Goal: Task Accomplishment & Management: Complete application form

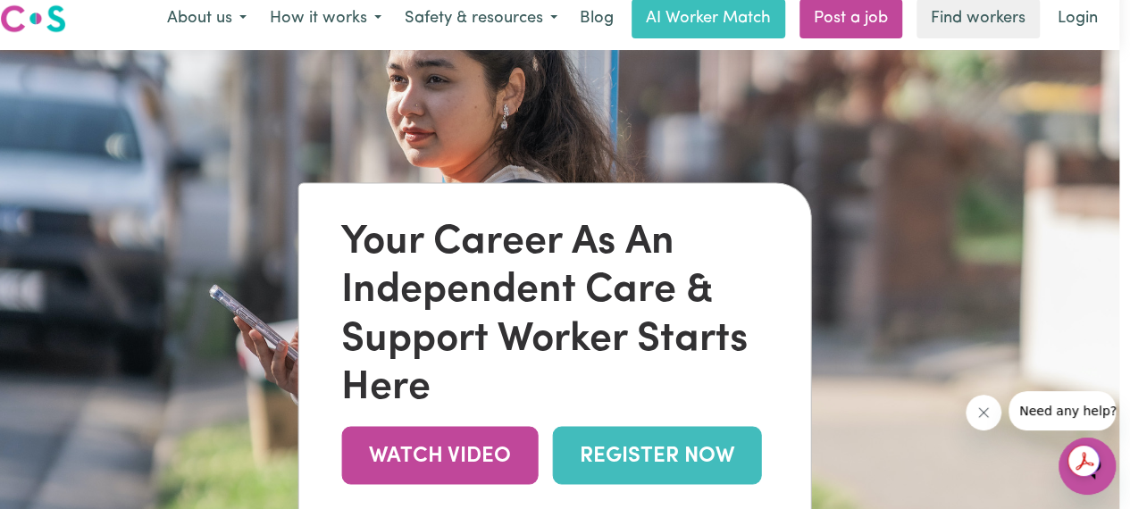
scroll to position [0, 11]
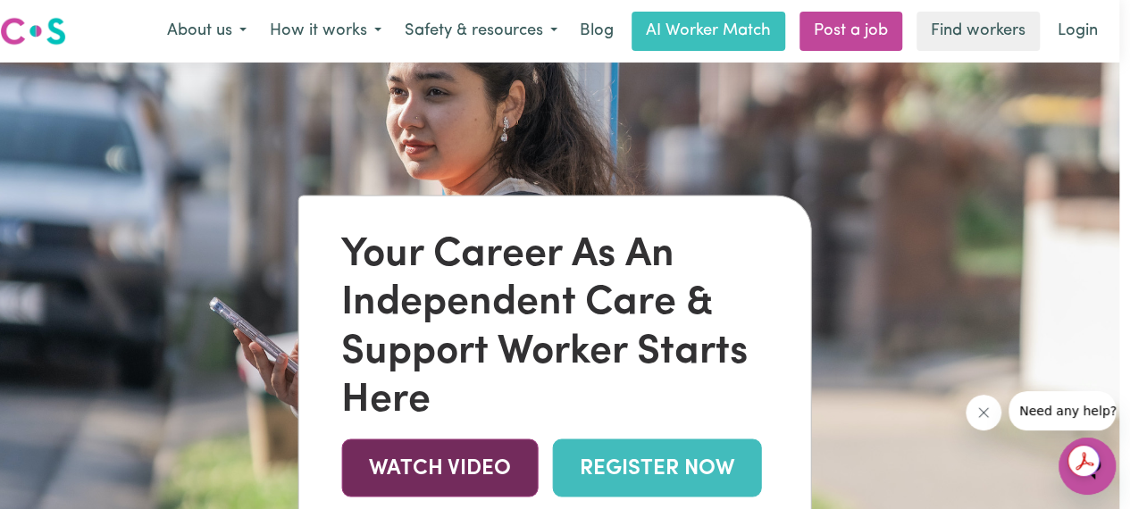
click at [487, 471] on link "WATCH VIDEO" at bounding box center [439, 467] width 196 height 58
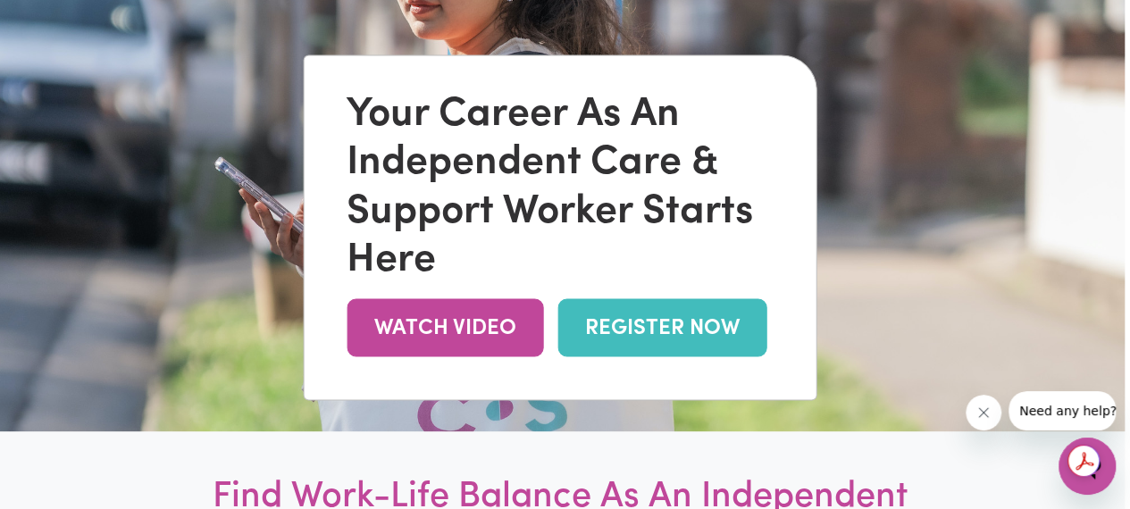
scroll to position [0, 5]
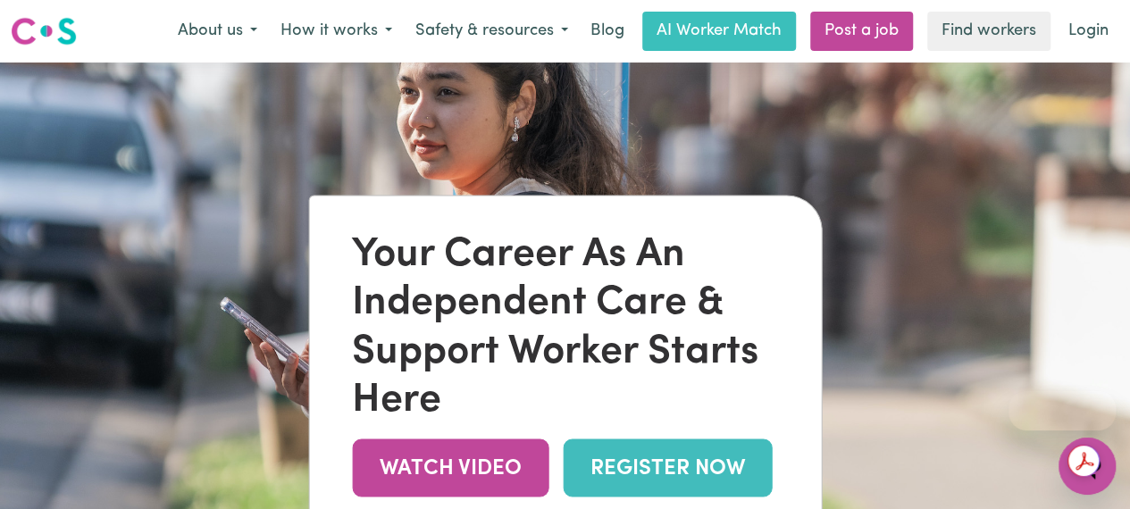
click at [622, 163] on img at bounding box center [565, 317] width 1130 height 509
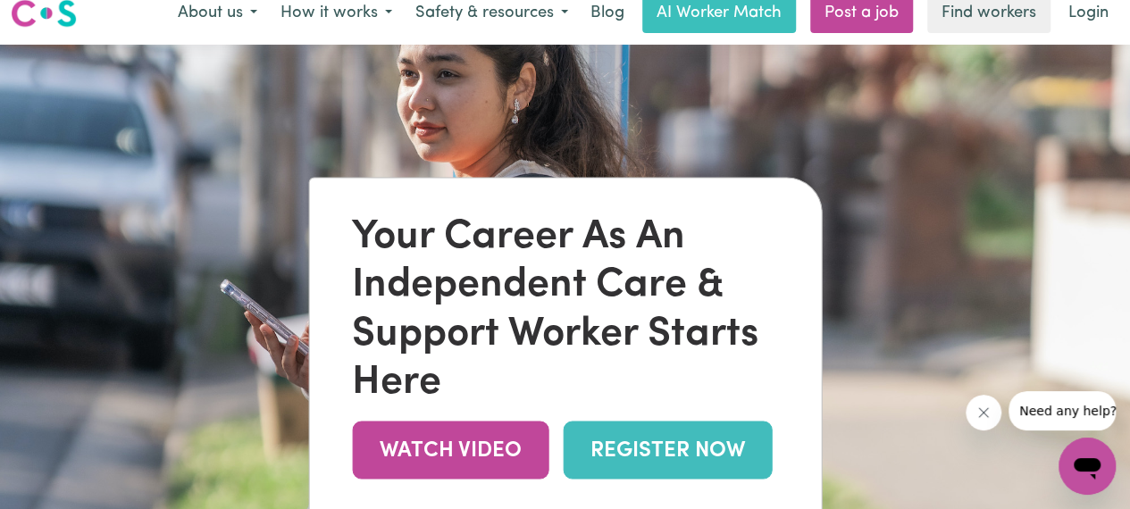
scroll to position [7, 0]
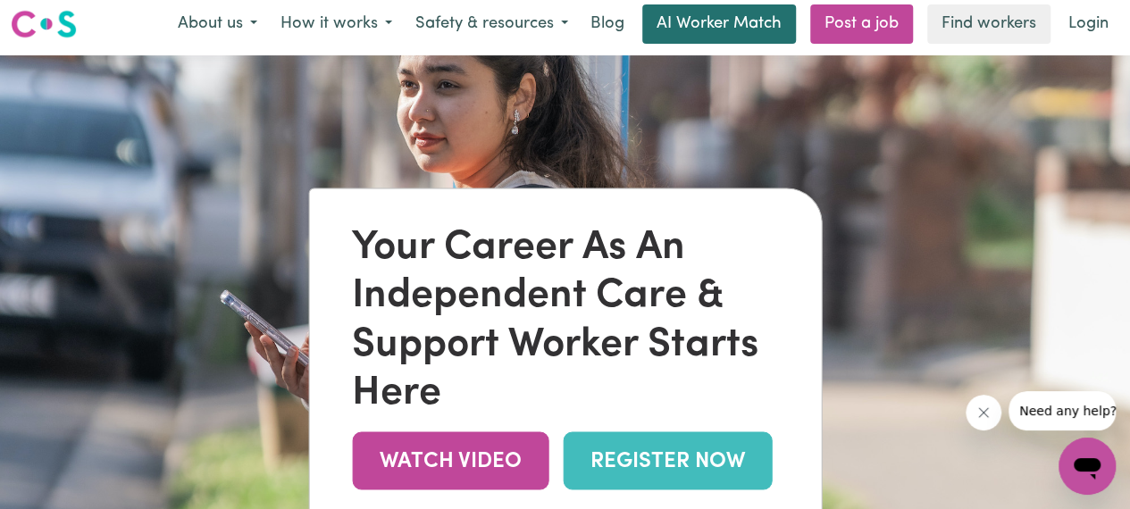
click at [756, 31] on link "AI Worker Match" at bounding box center [719, 23] width 154 height 39
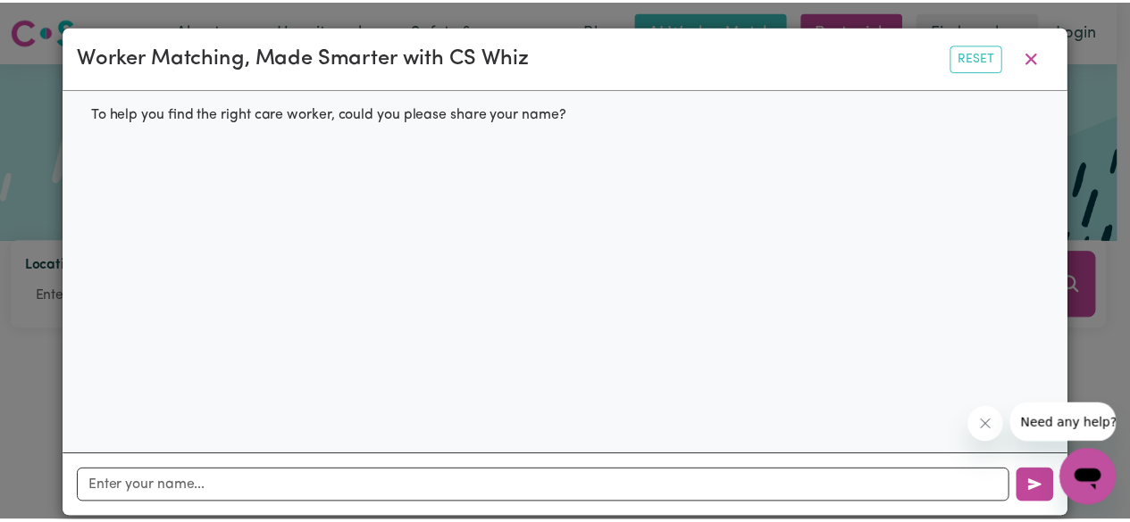
scroll to position [21, 0]
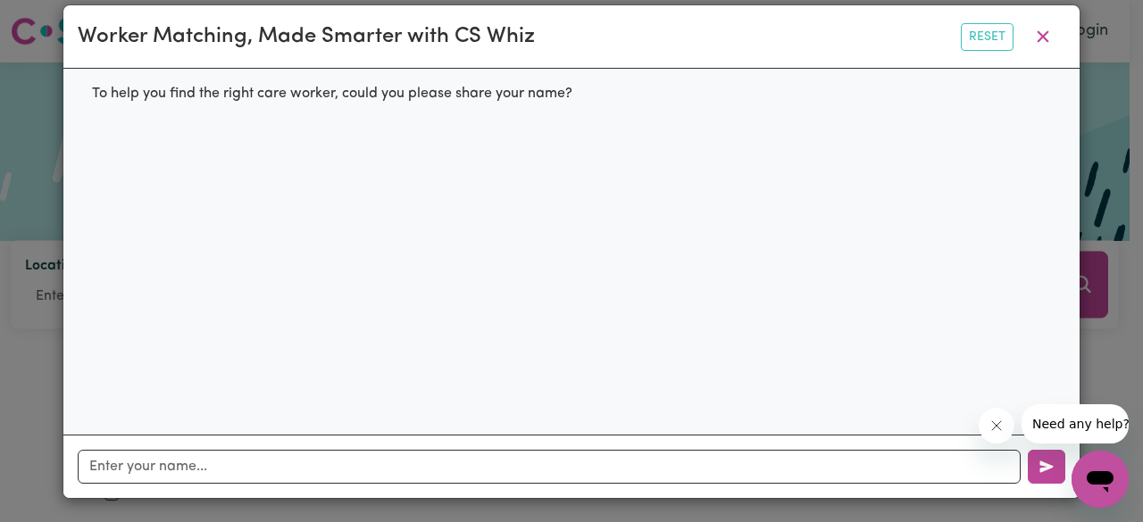
click at [304, 121] on div "To help you find the right care worker, could you please share your name?" at bounding box center [571, 252] width 1016 height 366
click at [461, 128] on div "To help you find the right care worker, could you please share your name?" at bounding box center [571, 252] width 1016 height 366
click at [1023, 36] on button "button" at bounding box center [1043, 37] width 45 height 34
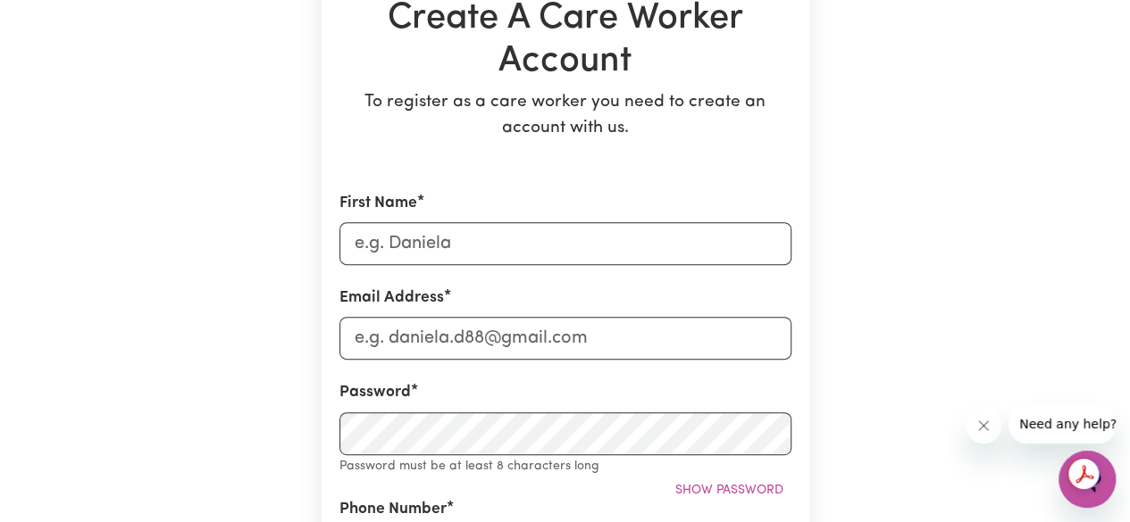
scroll to position [204, 0]
click at [489, 237] on input "First Name" at bounding box center [565, 242] width 452 height 43
type input "Arzu"
click at [430, 346] on input "Email Address" at bounding box center [565, 337] width 452 height 43
type input "arzudhungana1@gmail.com"
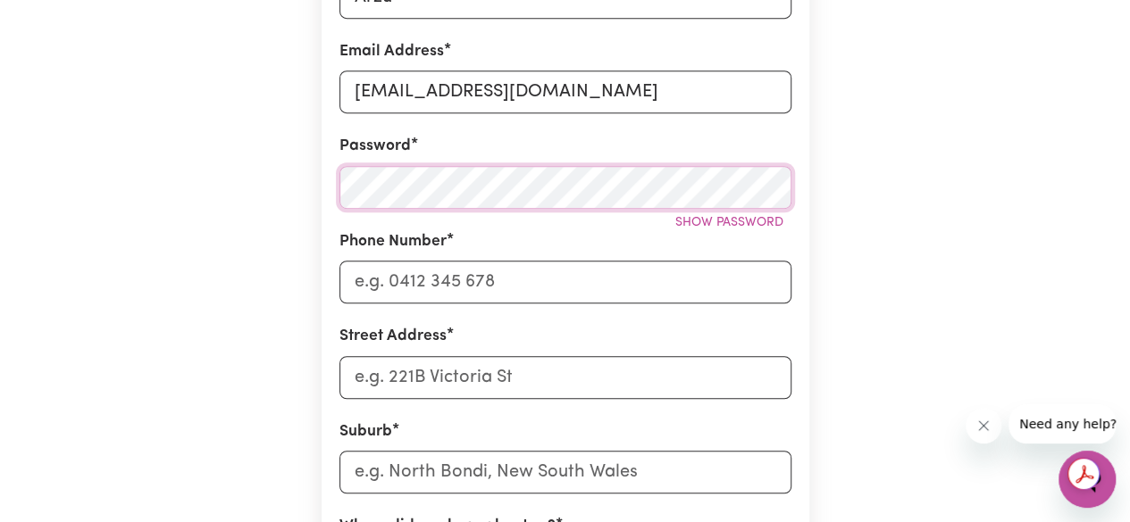
scroll to position [460, 0]
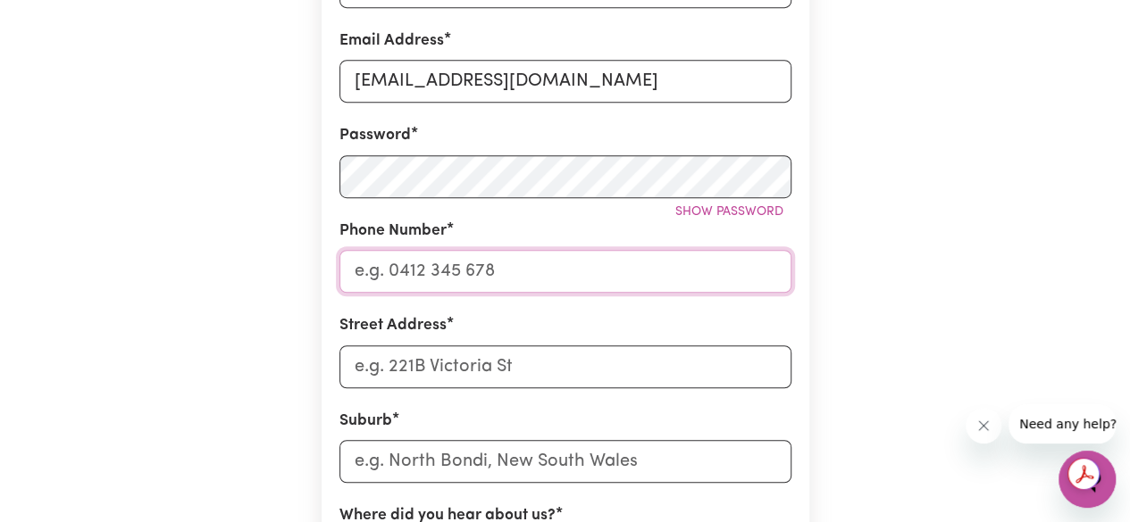
click at [409, 263] on input "Phone Number" at bounding box center [565, 271] width 452 height 43
type input "0433269284"
click at [436, 365] on input "Street Address" at bounding box center [565, 367] width 452 height 43
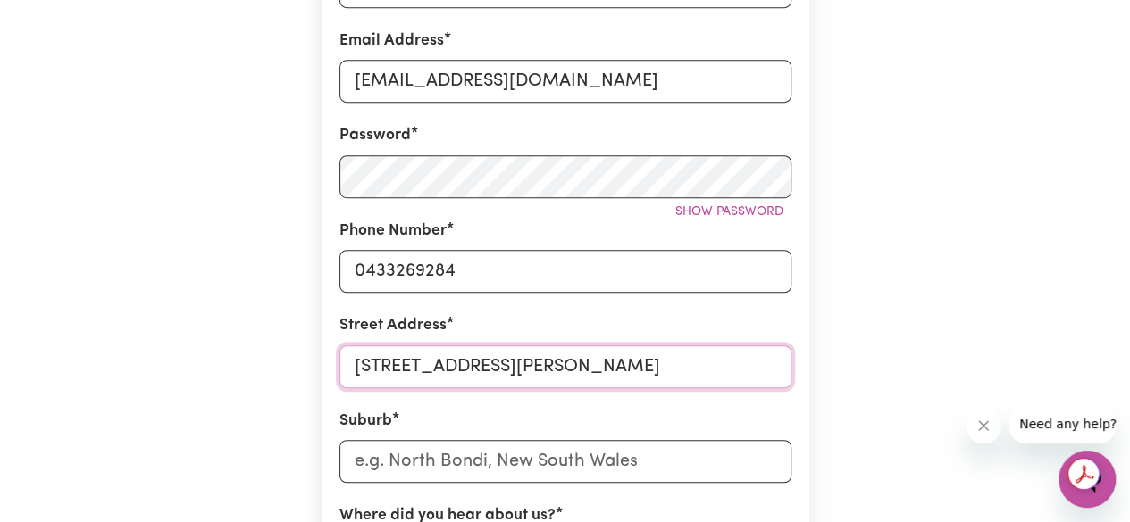
type input "42-44 Robertson Street"
click at [413, 465] on input "text" at bounding box center [565, 461] width 452 height 43
type input "Koh"
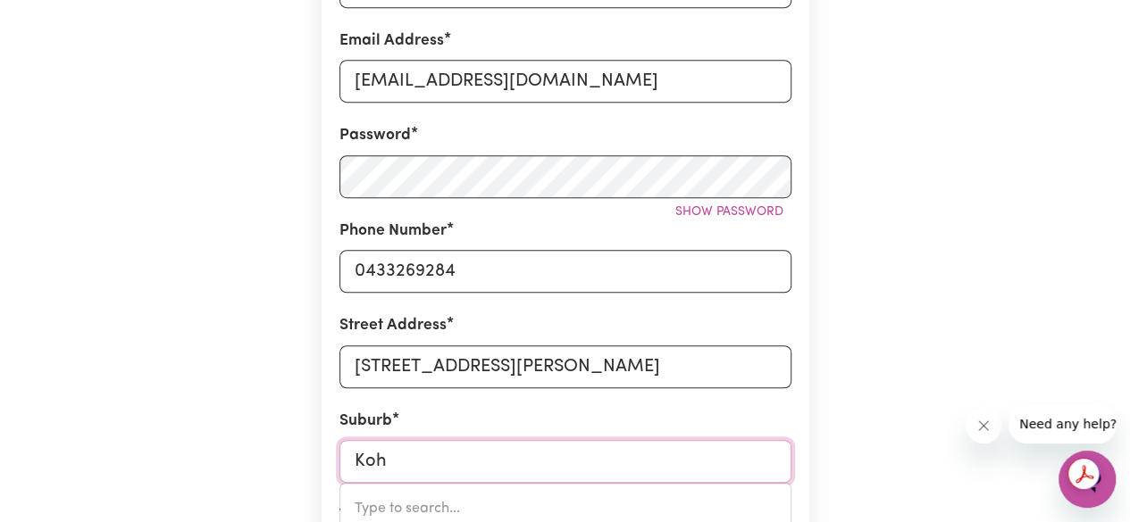
type input "KohINOOR, South Australia, 5223"
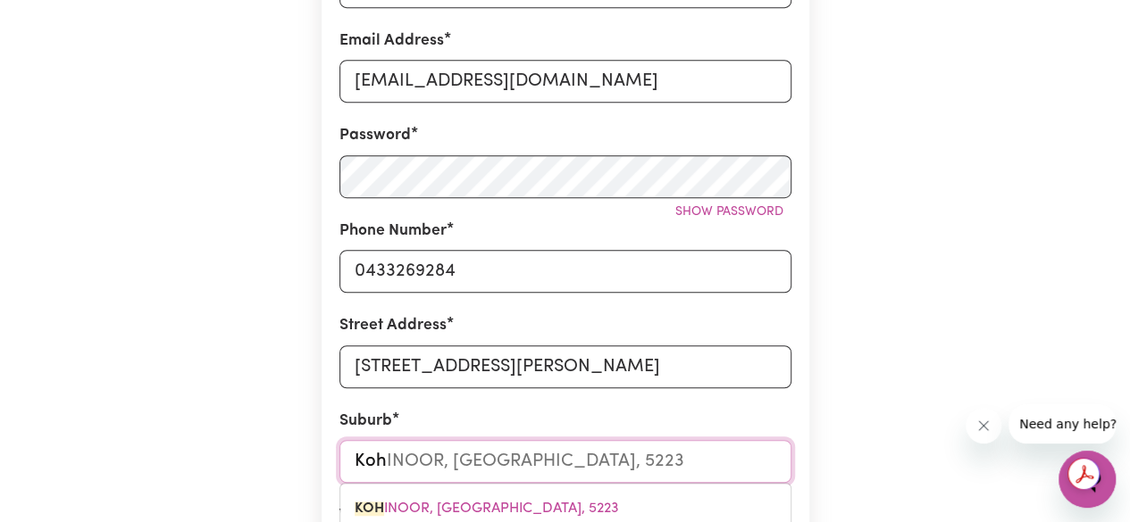
type input "Ko"
type input "Kogar"
type input "KogarAH, New South Wales, 2217"
type input "Kogara"
type input "KogaraH, New South Wales, 2217"
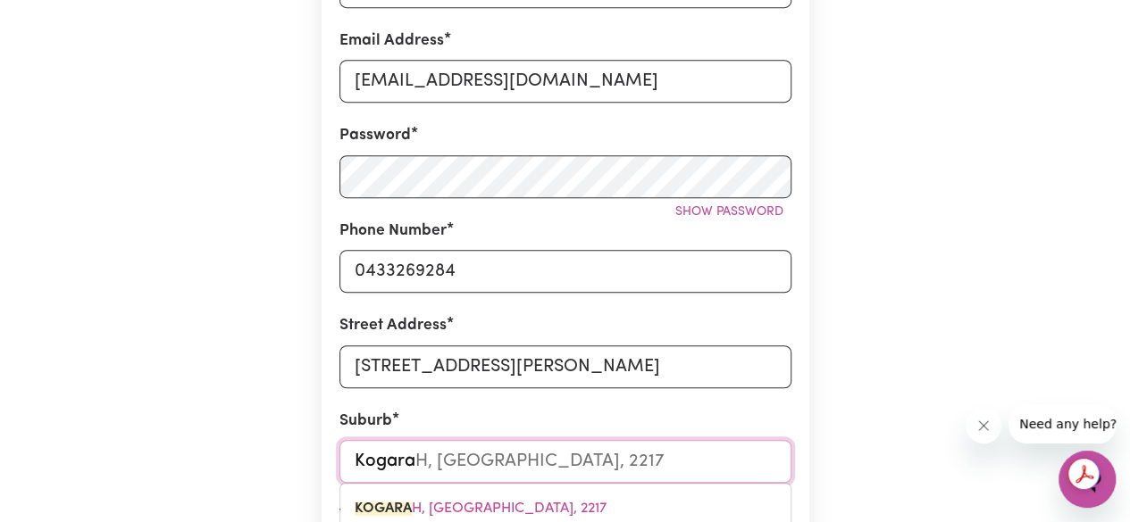
type input "Kogarah"
type input "Kogarah, New South Wales, 2217"
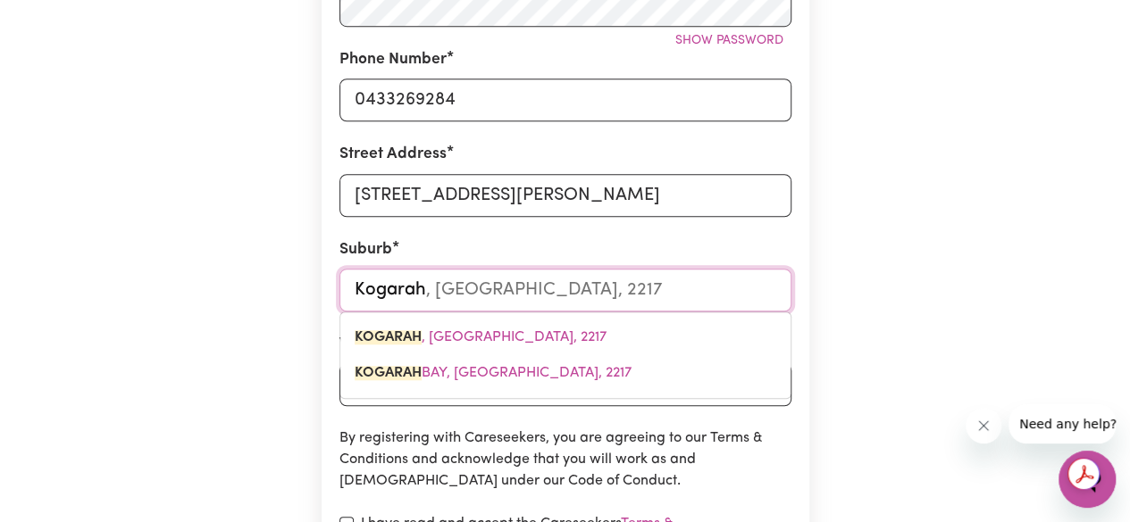
click at [626, 292] on input "Kogarah" at bounding box center [565, 290] width 452 height 43
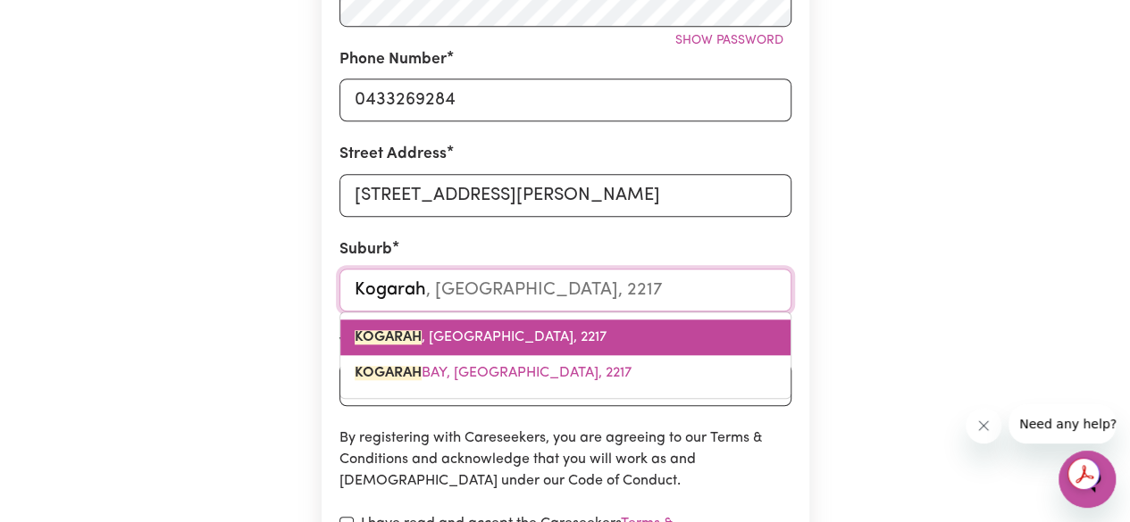
click at [568, 333] on span "KOGARAH , New South Wales, 2217" at bounding box center [481, 337] width 252 height 14
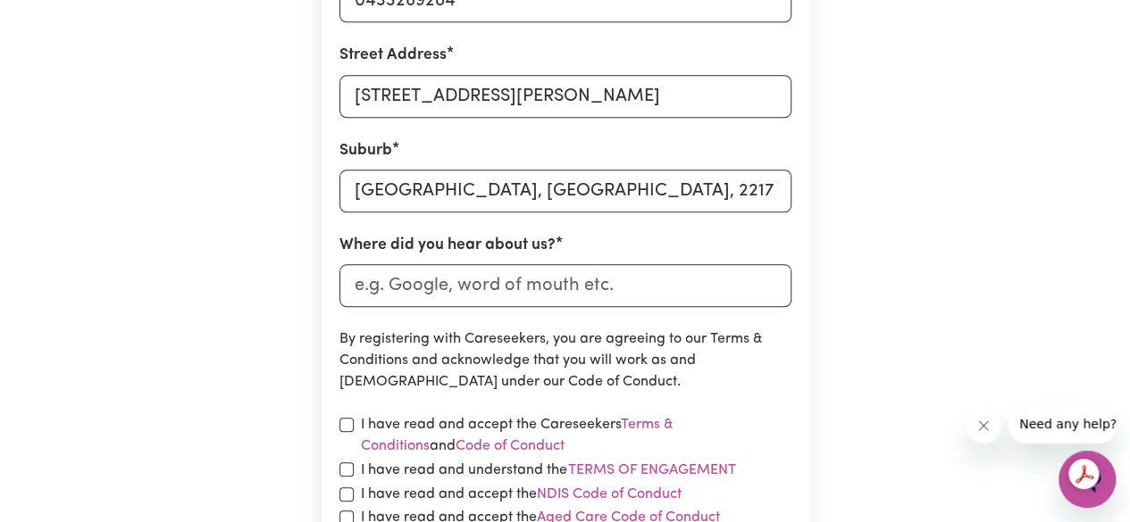
scroll to position [731, 0]
click at [491, 280] on input "Where did you hear about us?" at bounding box center [565, 284] width 452 height 43
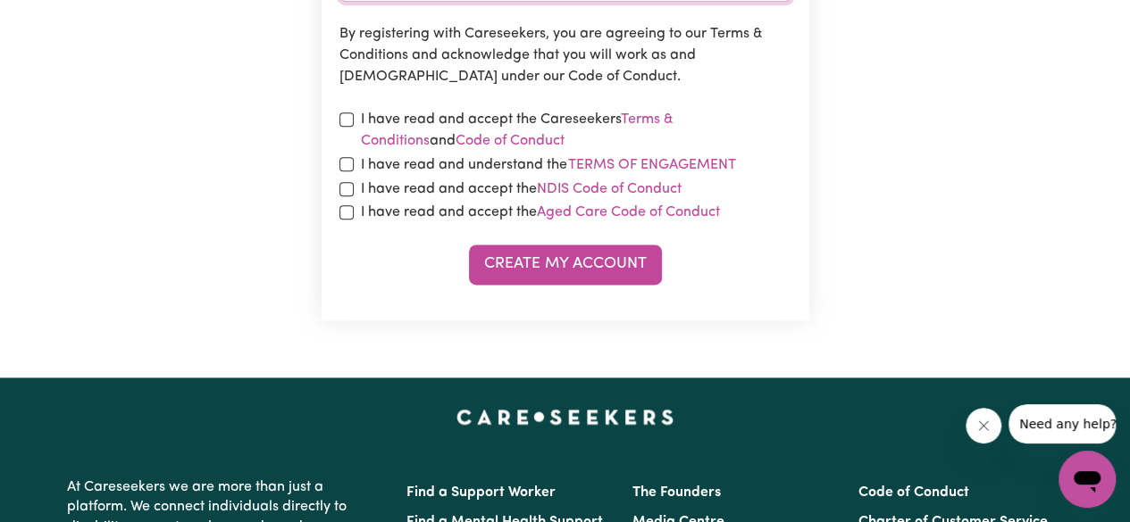
scroll to position [1038, 0]
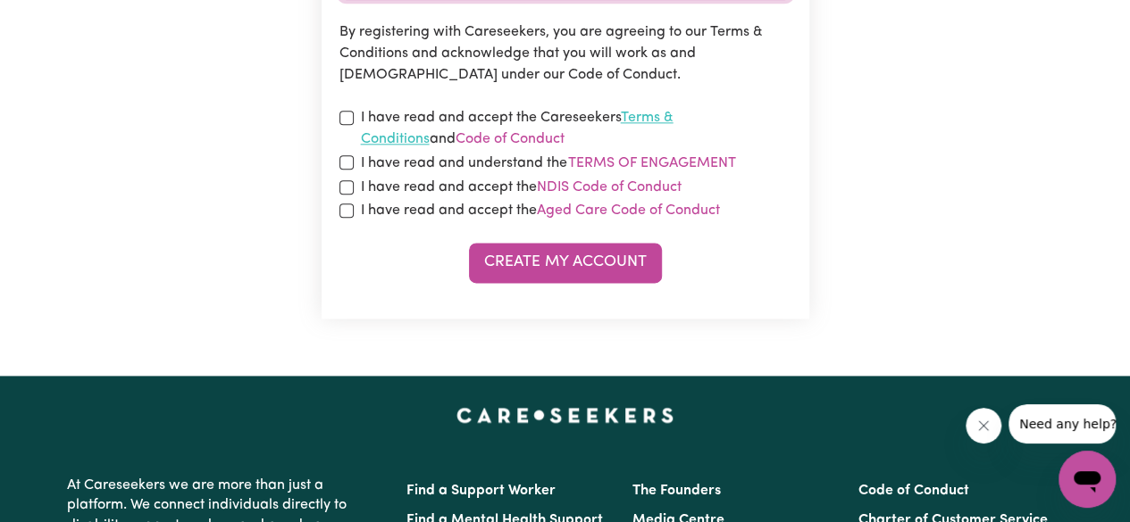
type input "Google"
click at [673, 117] on link "Terms & Conditions" at bounding box center [517, 129] width 313 height 36
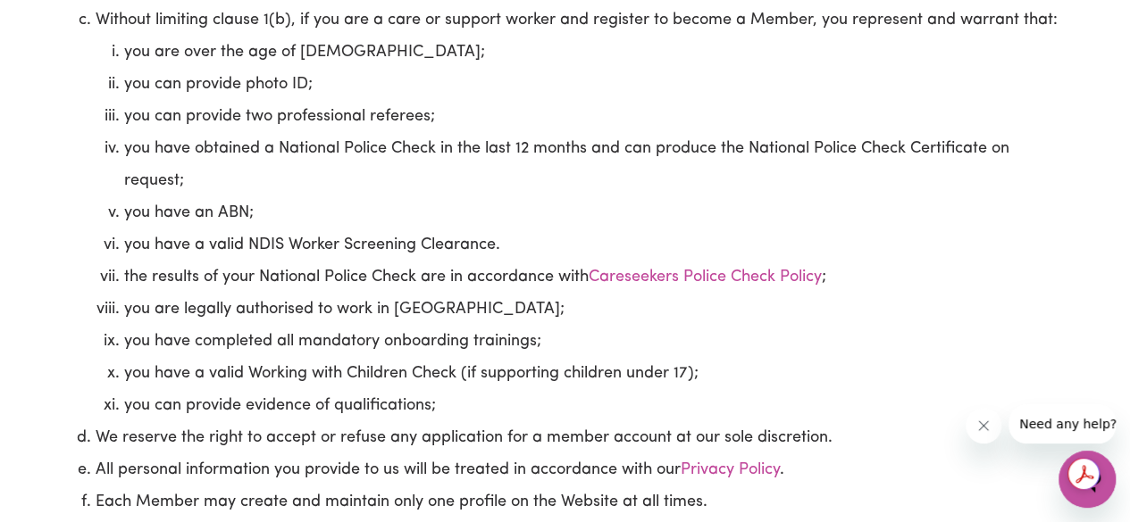
scroll to position [1178, 0]
